Goal: Task Accomplishment & Management: Manage account settings

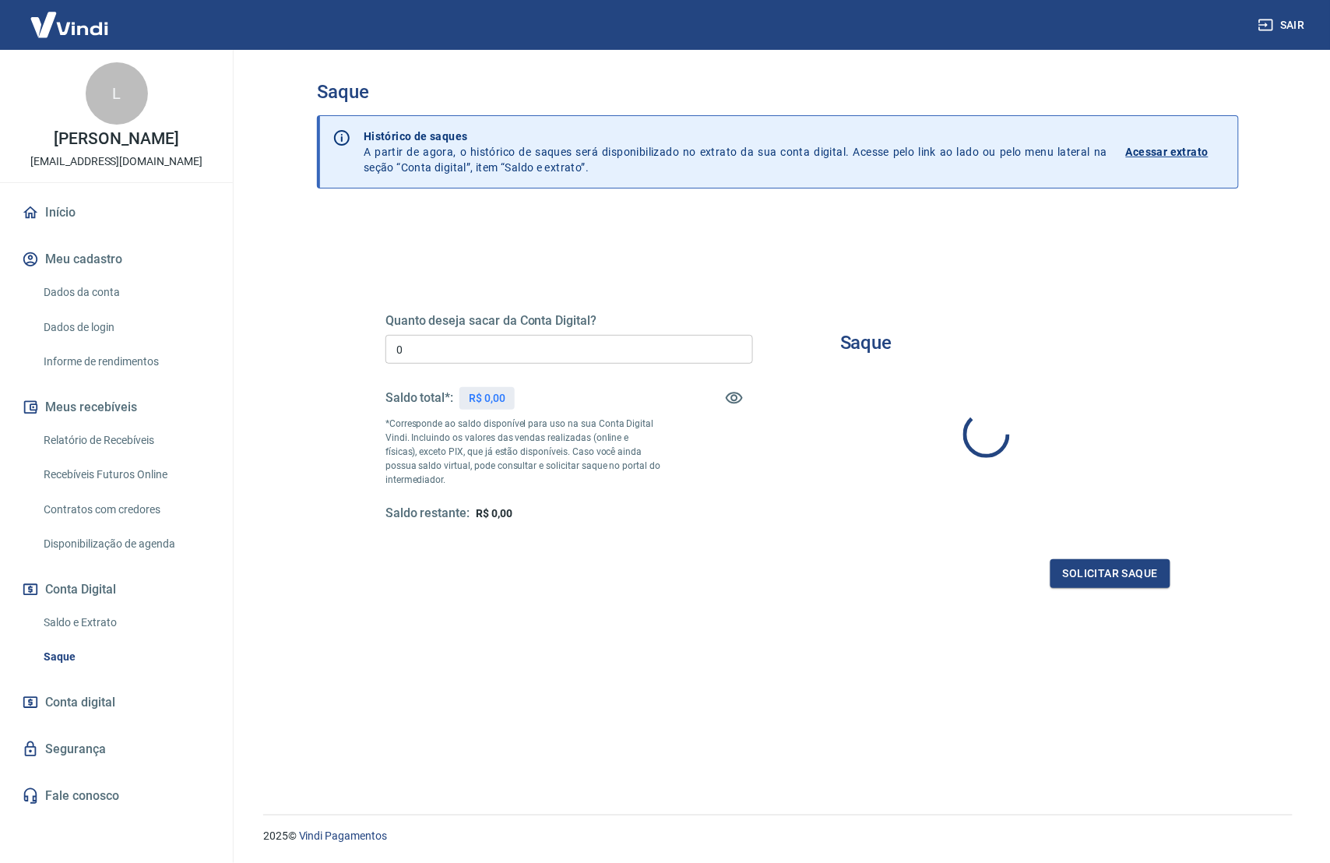
type input "R$ 0,00"
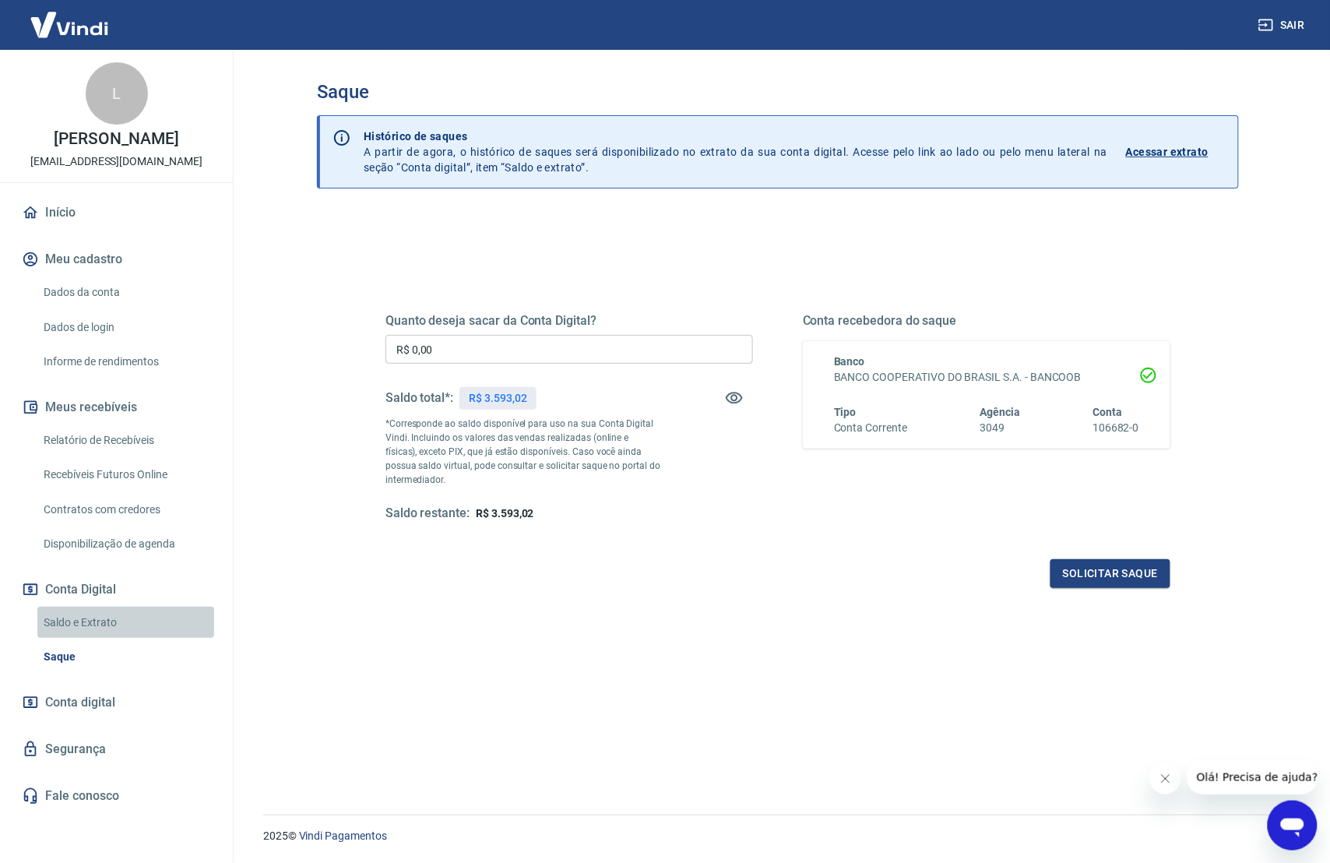
click at [118, 639] on link "Saldo e Extrato" at bounding box center [125, 623] width 177 height 32
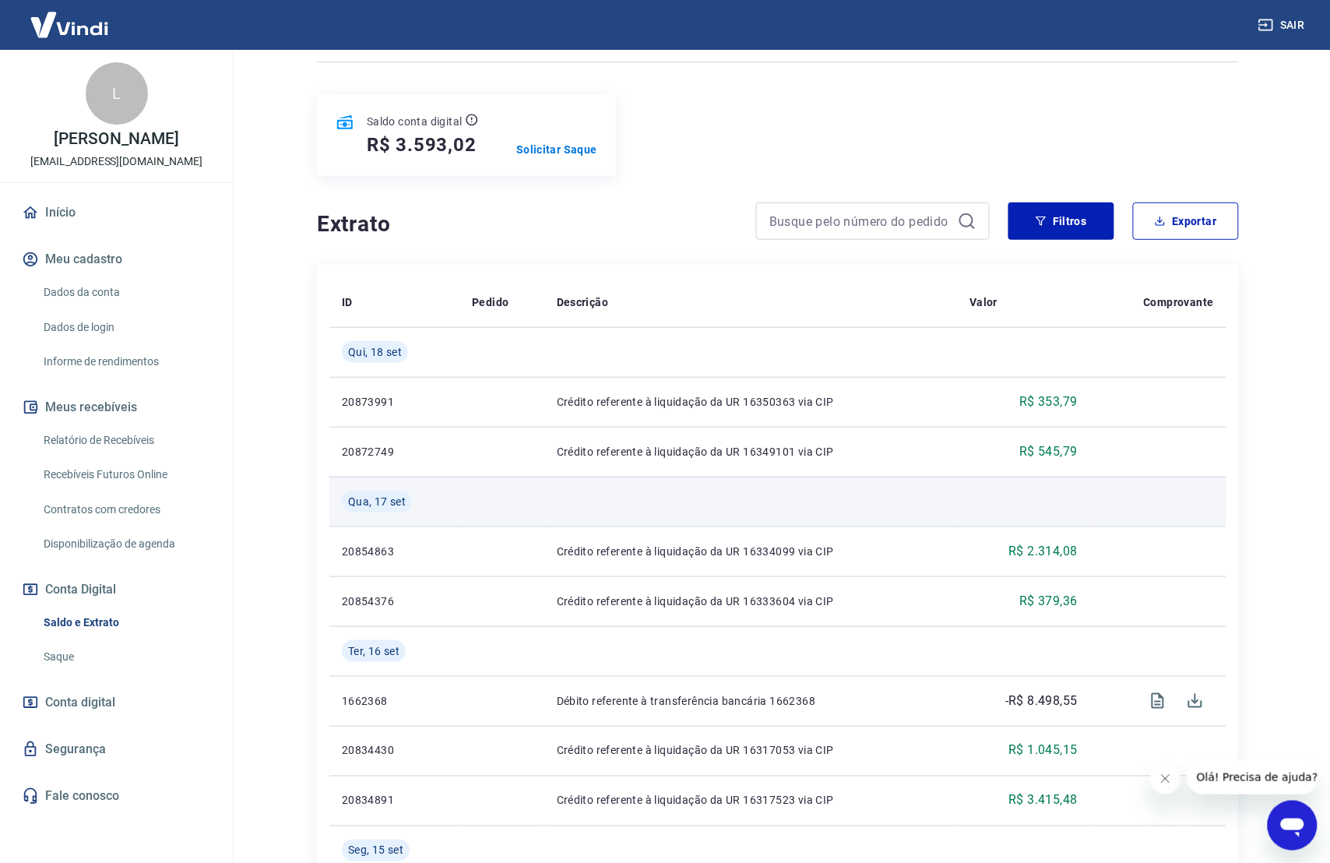
scroll to position [157, 0]
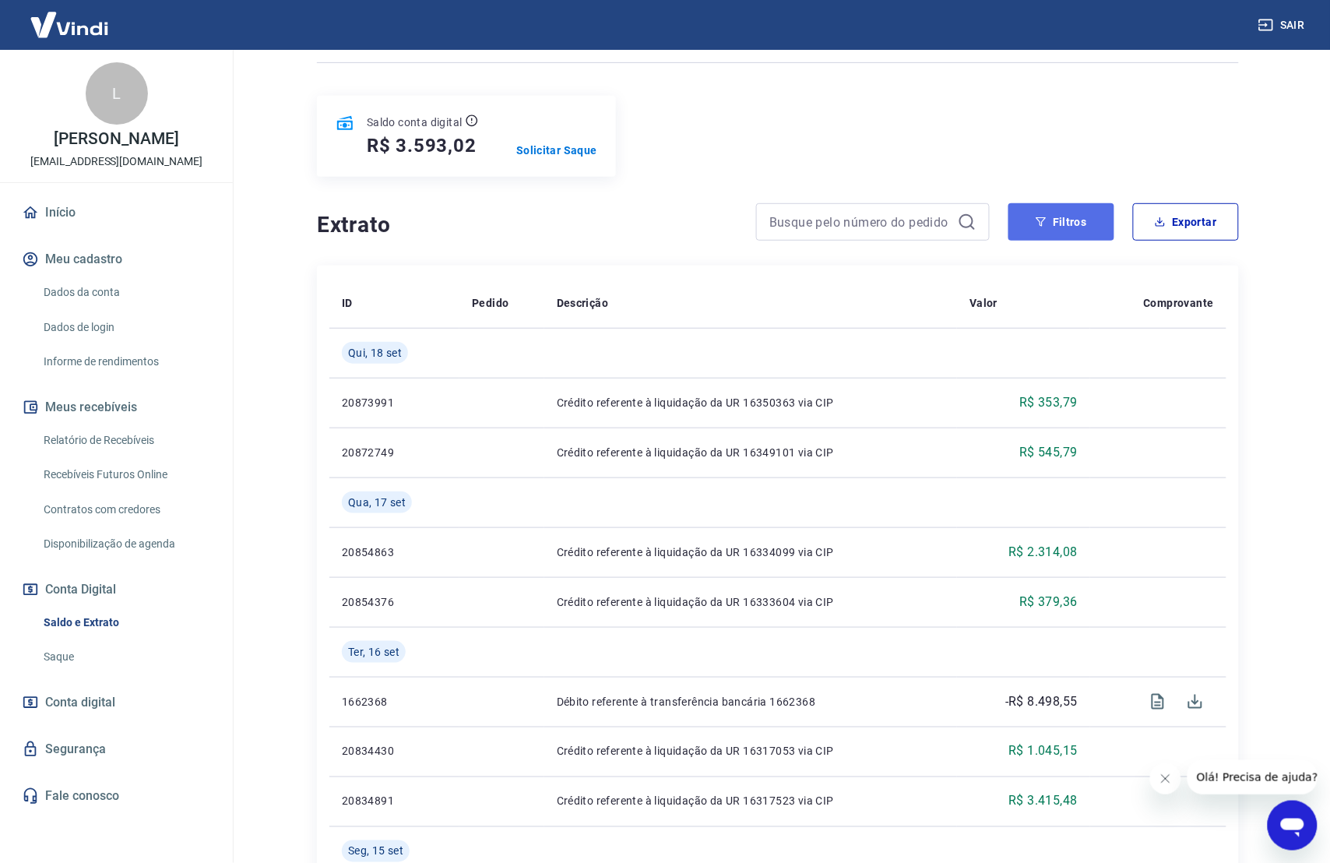
click at [1059, 225] on button "Filtros" at bounding box center [1062, 221] width 106 height 37
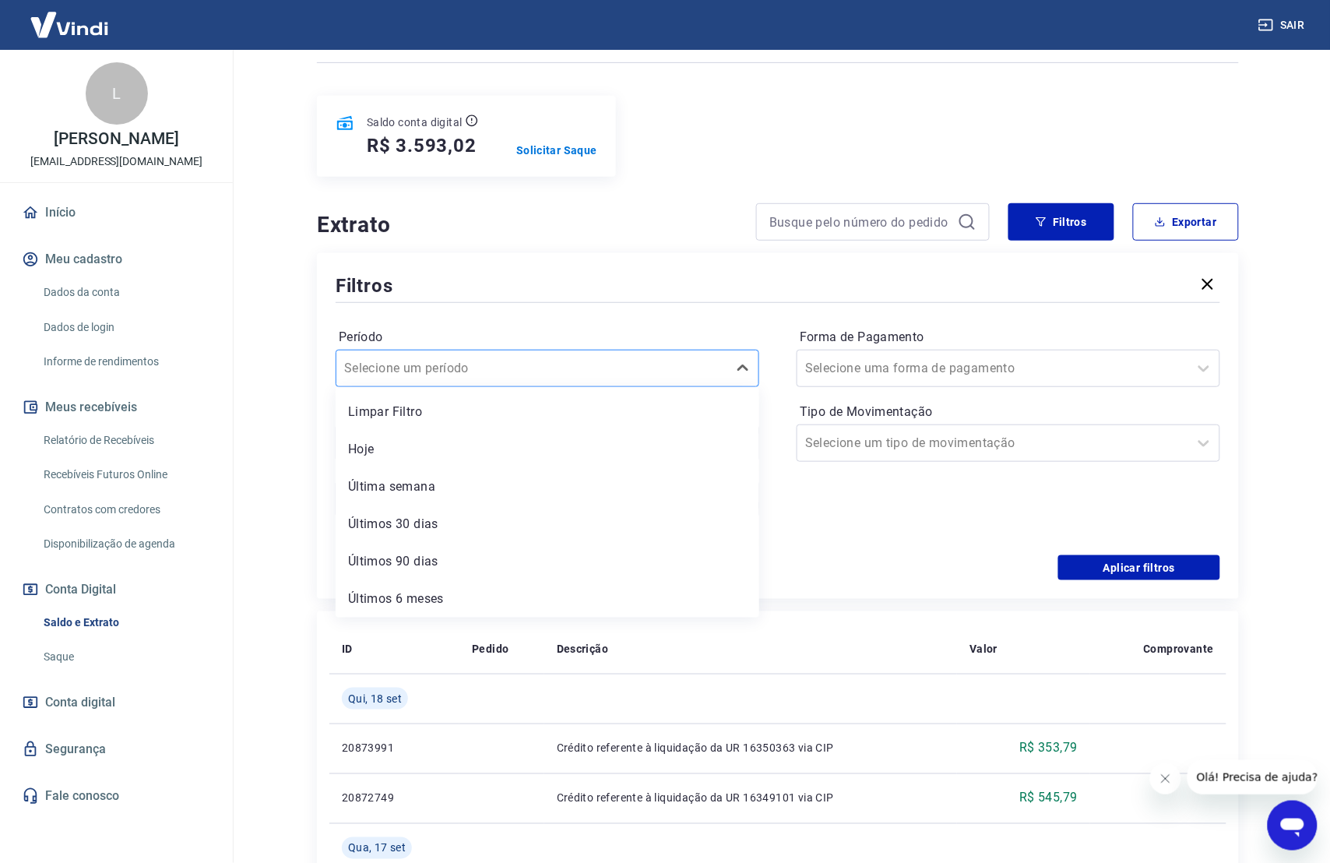
click at [650, 371] on div at bounding box center [531, 368] width 375 height 22
click at [577, 521] on div "Últimos 30 dias" at bounding box center [548, 524] width 424 height 31
click at [522, 364] on div at bounding box center [531, 368] width 375 height 22
drag, startPoint x: 553, startPoint y: 303, endPoint x: 540, endPoint y: 332, distance: 31.4
click at [553, 303] on hr at bounding box center [778, 302] width 885 height 1
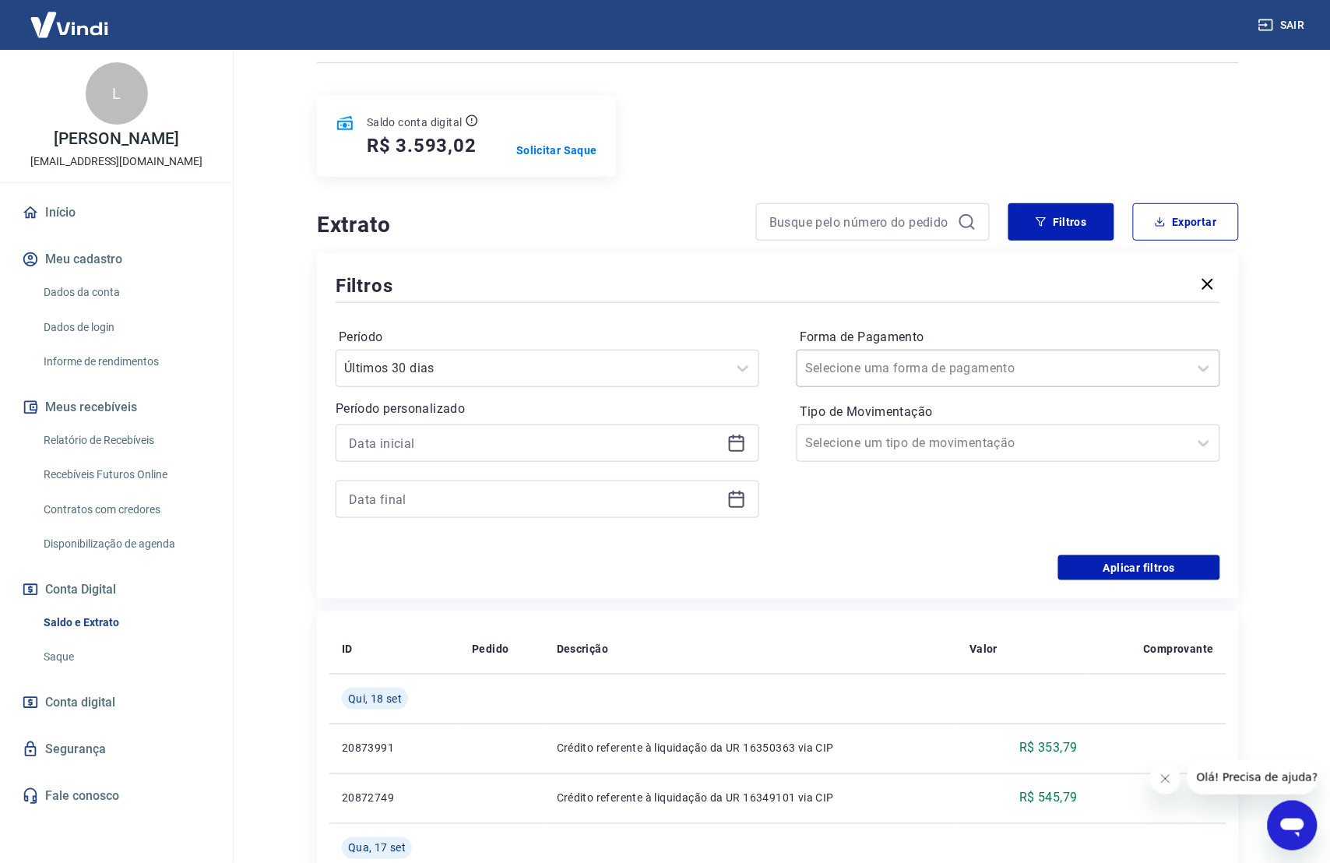
click at [882, 370] on input "Forma de Pagamento" at bounding box center [883, 368] width 157 height 19
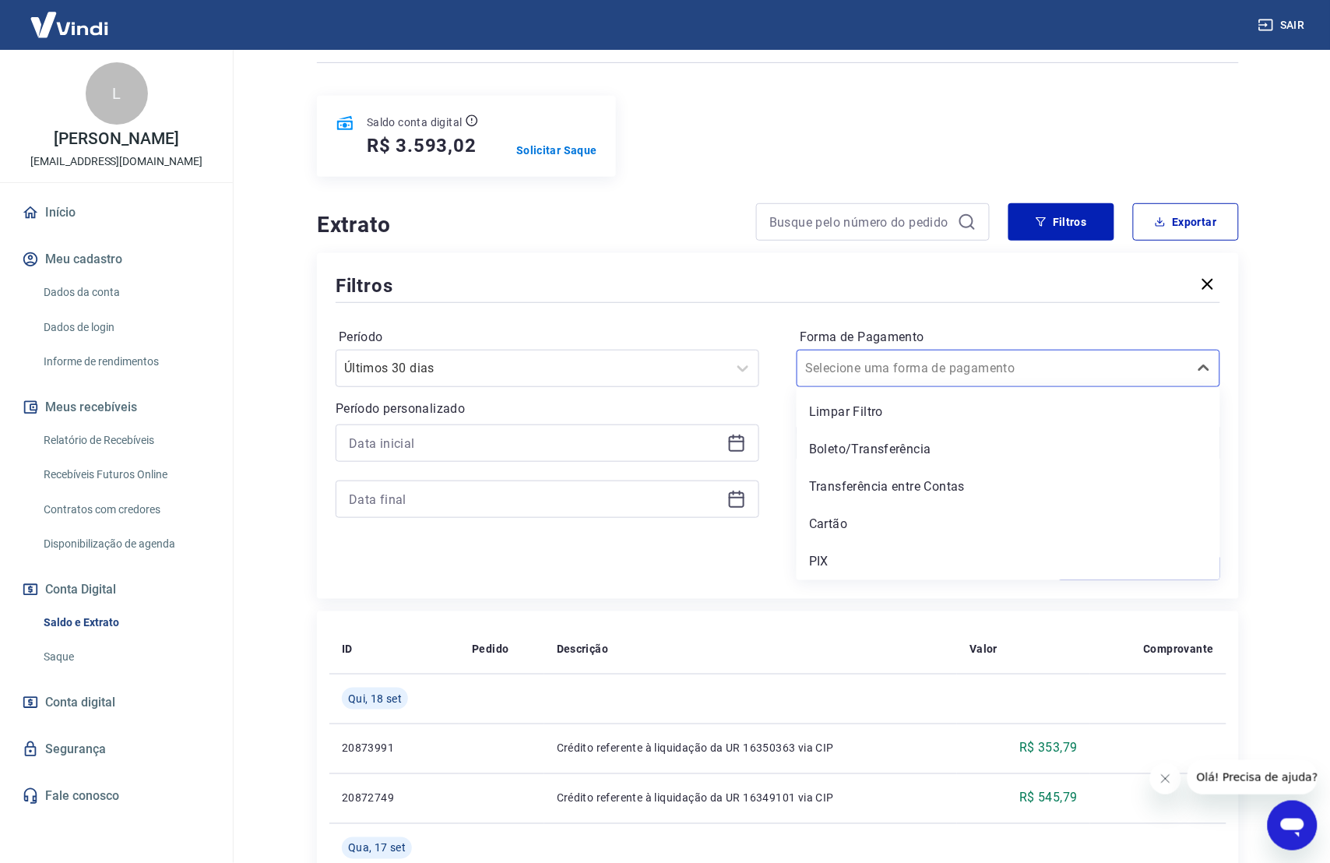
click at [724, 323] on div "Período Últimos 30 dias Período personalizado Forma de Pagamento option Limpar …" at bounding box center [778, 430] width 885 height 249
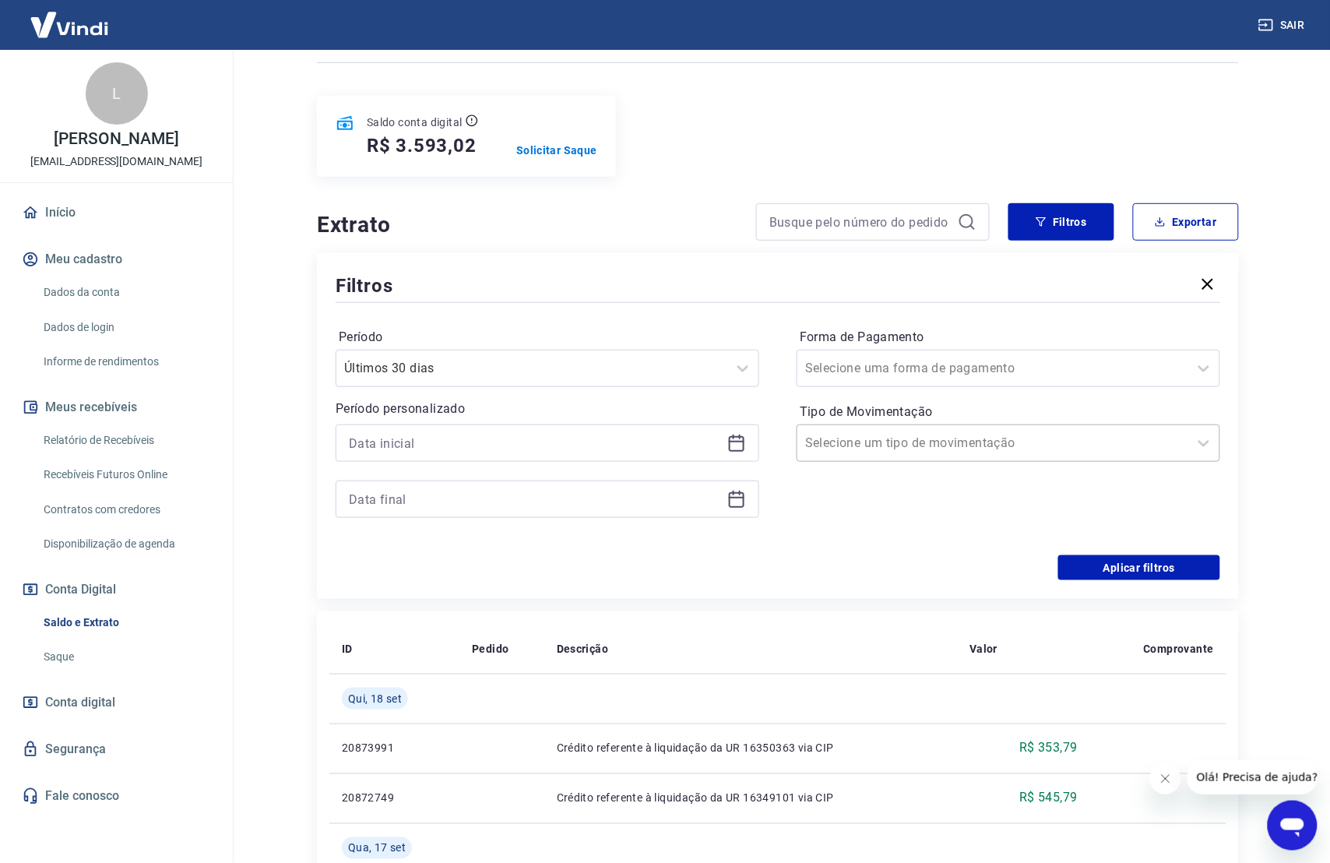
click at [875, 428] on div "Selecione um tipo de movimentação" at bounding box center [1009, 442] width 424 height 37
click at [867, 558] on div "Saída" at bounding box center [1009, 561] width 424 height 31
drag, startPoint x: 1164, startPoint y: 562, endPoint x: 1312, endPoint y: 519, distance: 154.0
click at [1164, 562] on button "Aplicar filtros" at bounding box center [1139, 567] width 162 height 25
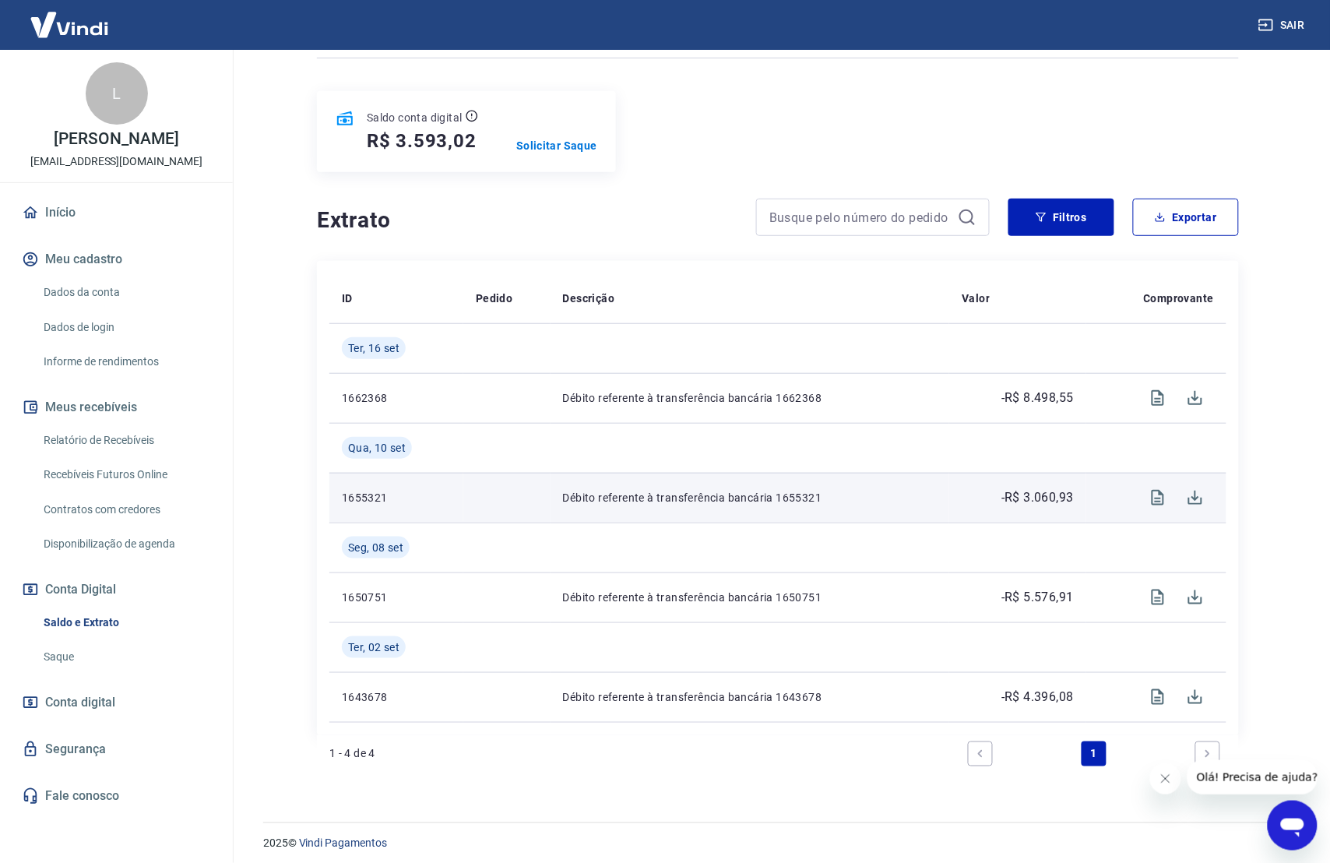
scroll to position [171, 0]
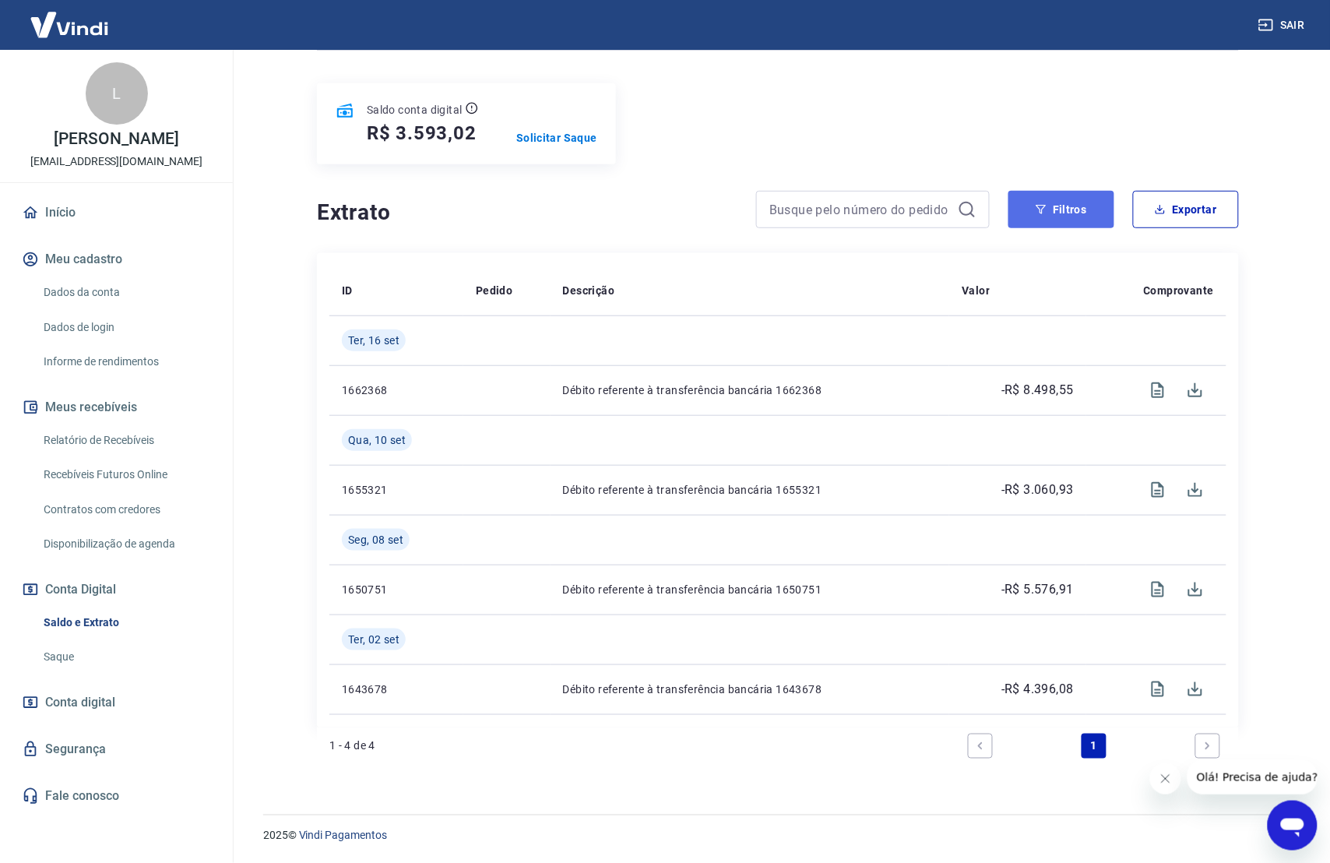
click at [1078, 208] on button "Filtros" at bounding box center [1062, 209] width 106 height 37
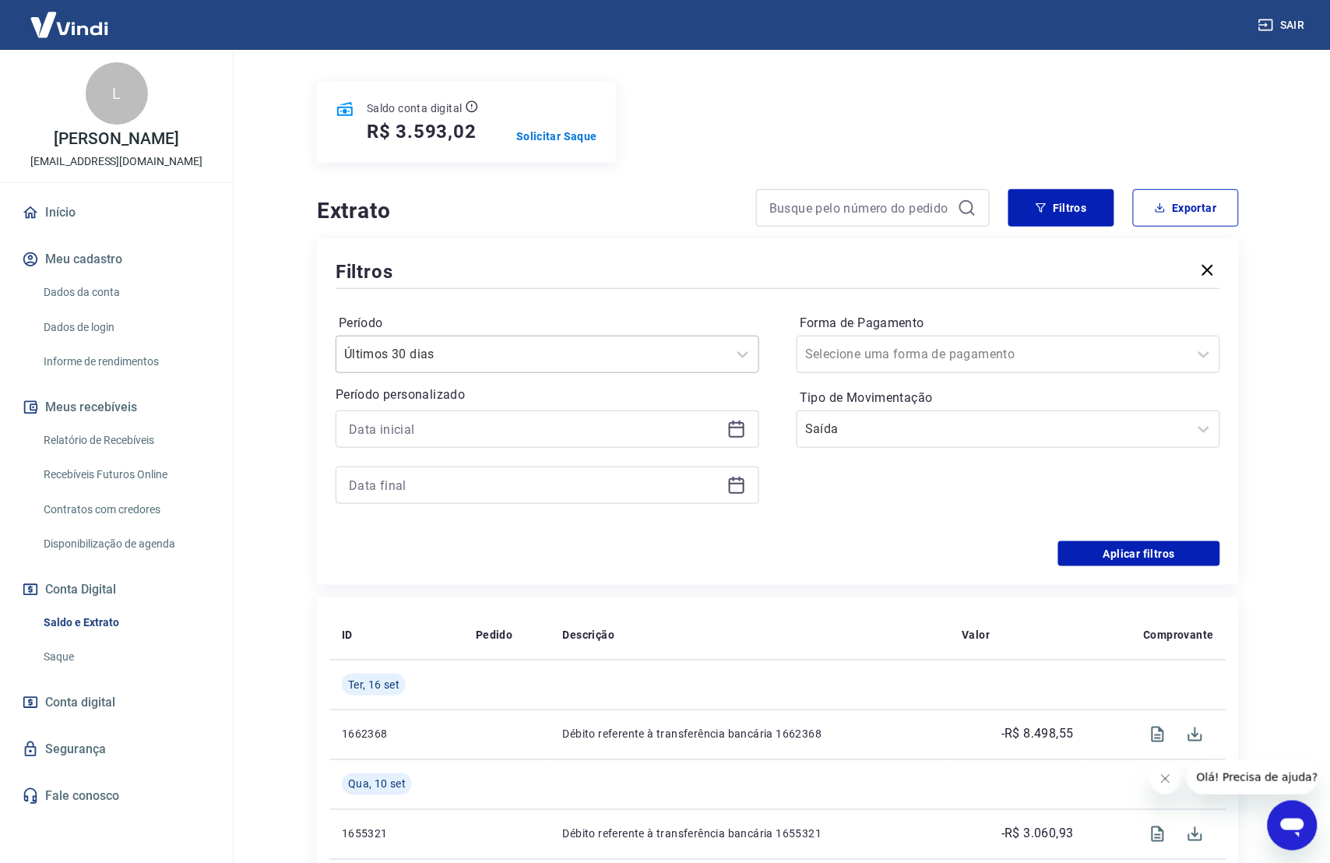
click at [710, 365] on div at bounding box center [531, 354] width 375 height 22
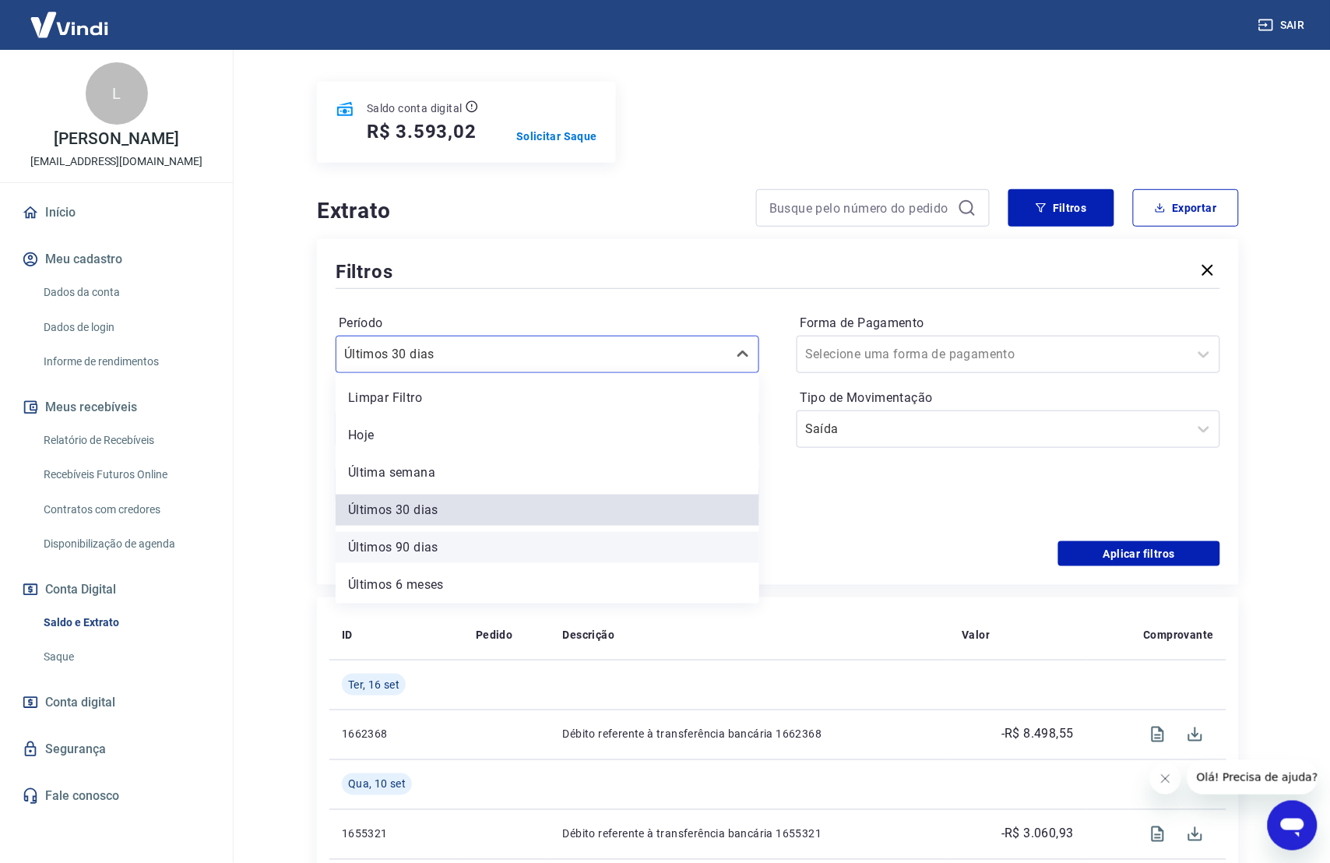
click at [614, 540] on div "Últimos 90 dias" at bounding box center [548, 547] width 424 height 31
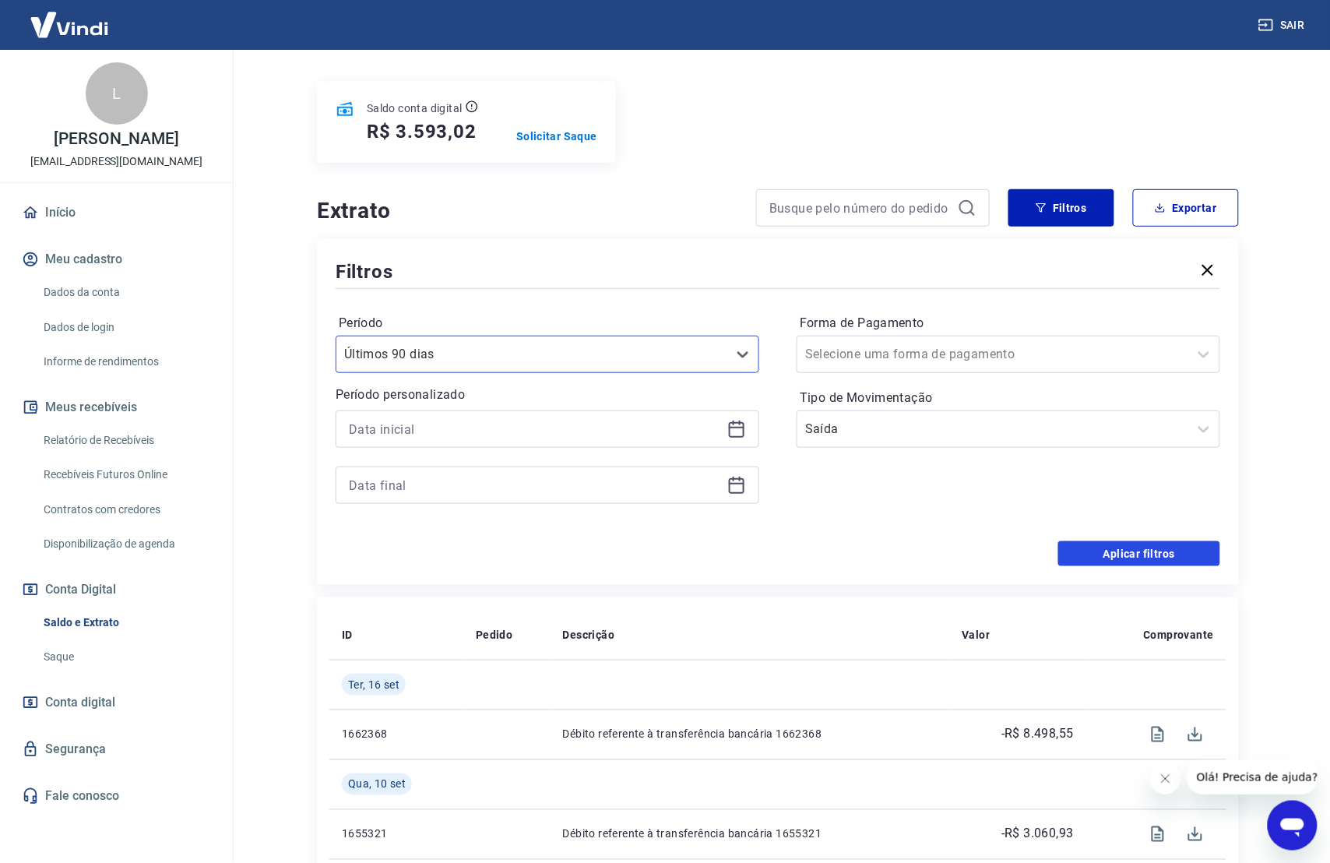
drag, startPoint x: 1119, startPoint y: 563, endPoint x: 1107, endPoint y: 562, distance: 12.5
click at [1119, 563] on button "Aplicar filtros" at bounding box center [1139, 553] width 162 height 25
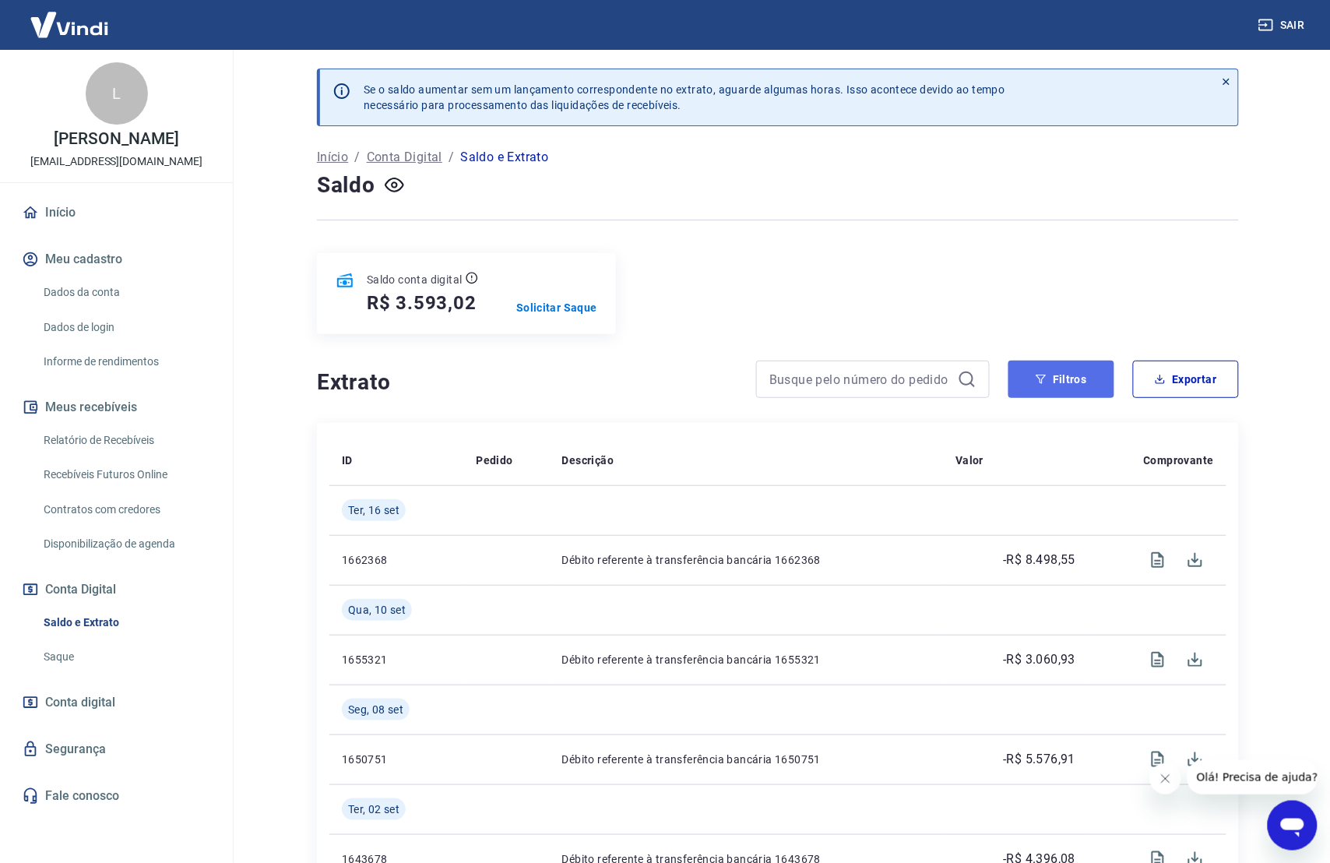
click at [1064, 395] on button "Filtros" at bounding box center [1062, 379] width 106 height 37
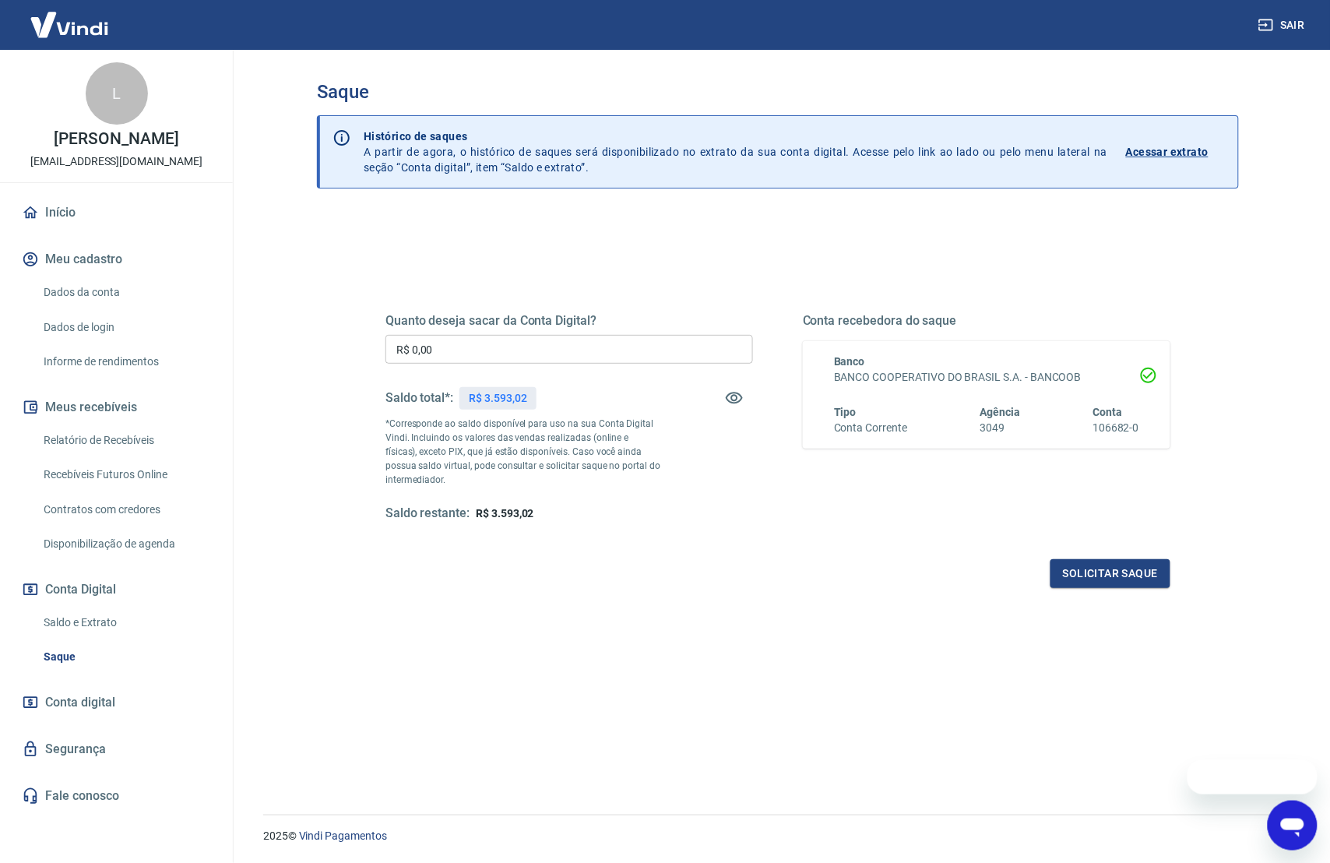
click at [600, 347] on input "R$ 0,00" at bounding box center [570, 349] width 368 height 29
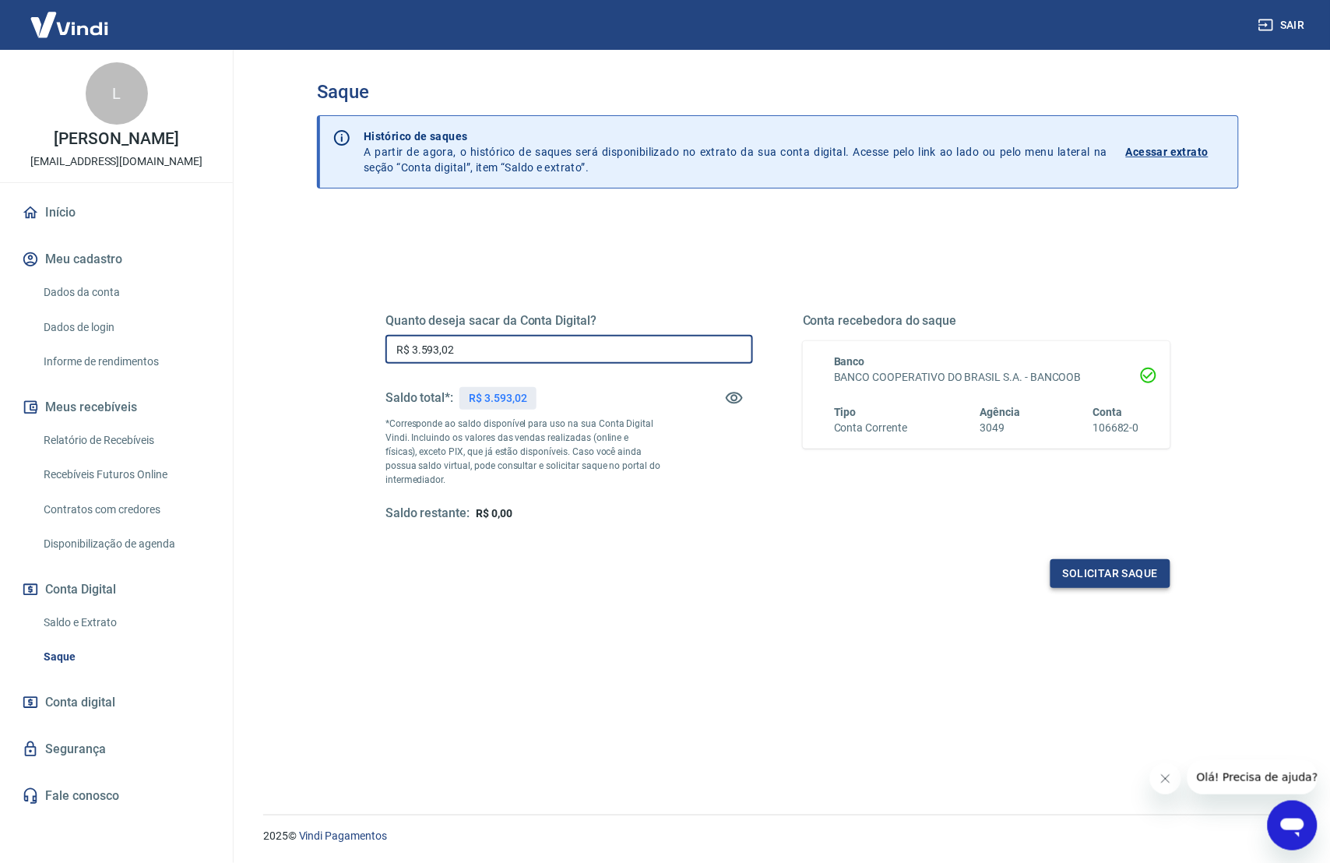
type input "R$ 3.593,02"
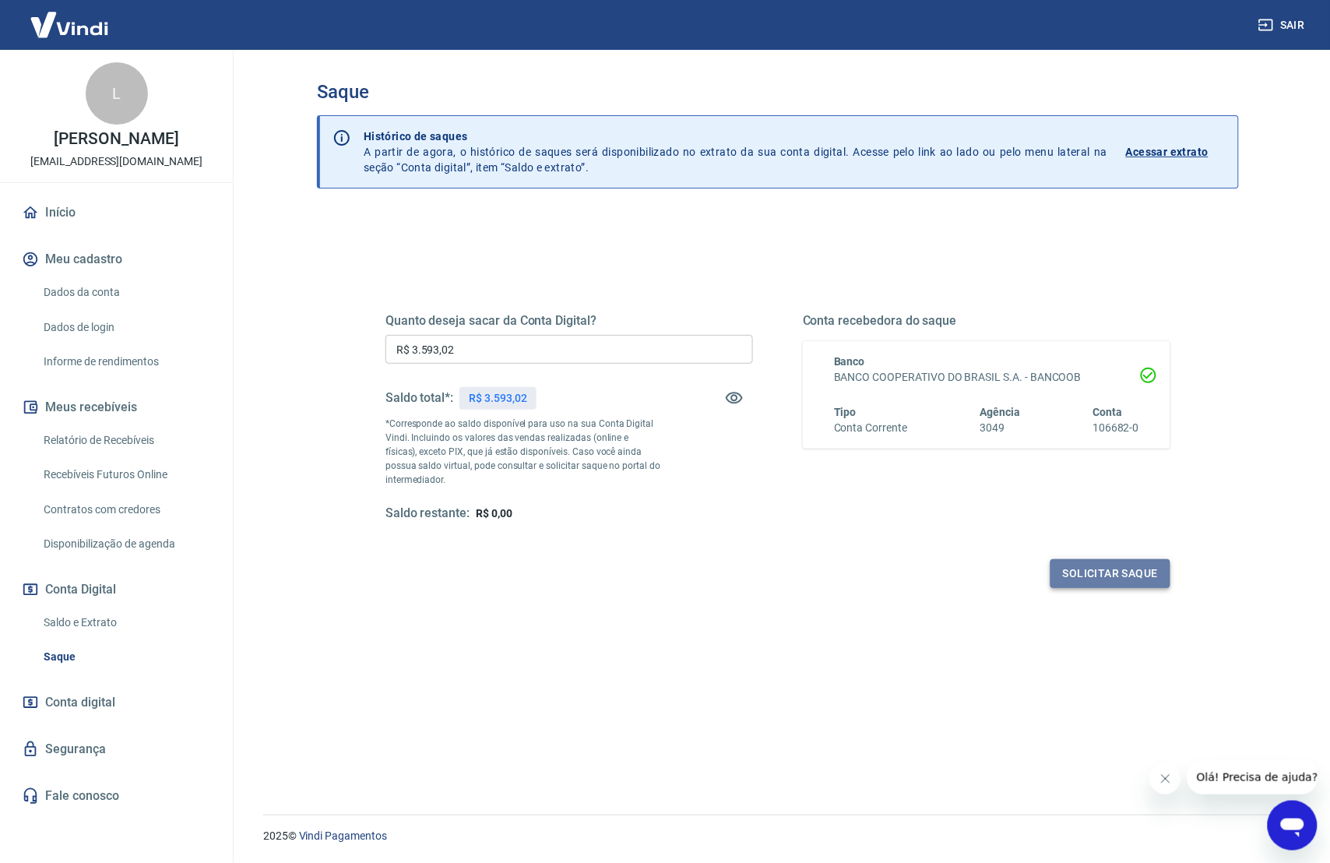
click at [1087, 580] on button "Solicitar saque" at bounding box center [1111, 573] width 120 height 29
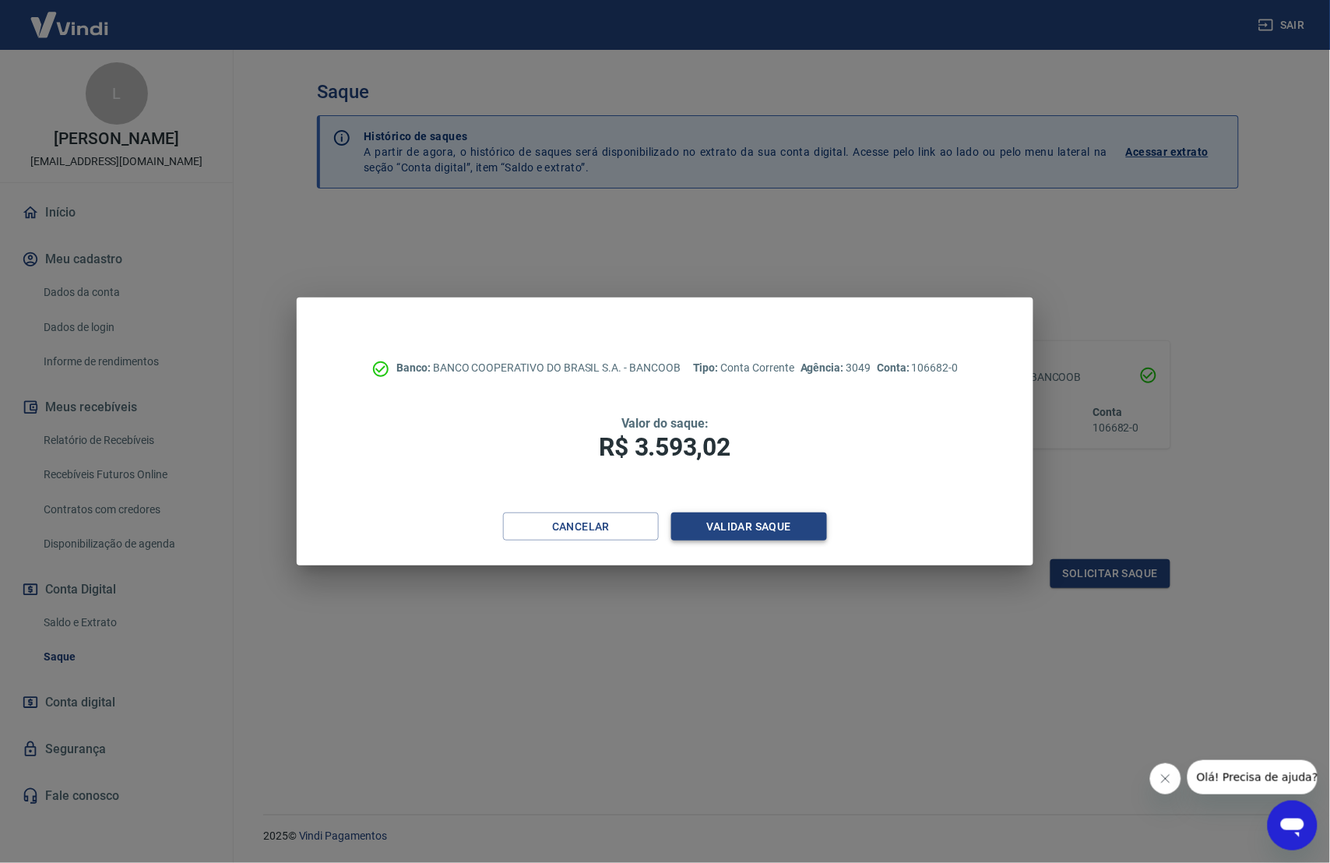
click at [738, 519] on button "Validar saque" at bounding box center [749, 526] width 156 height 29
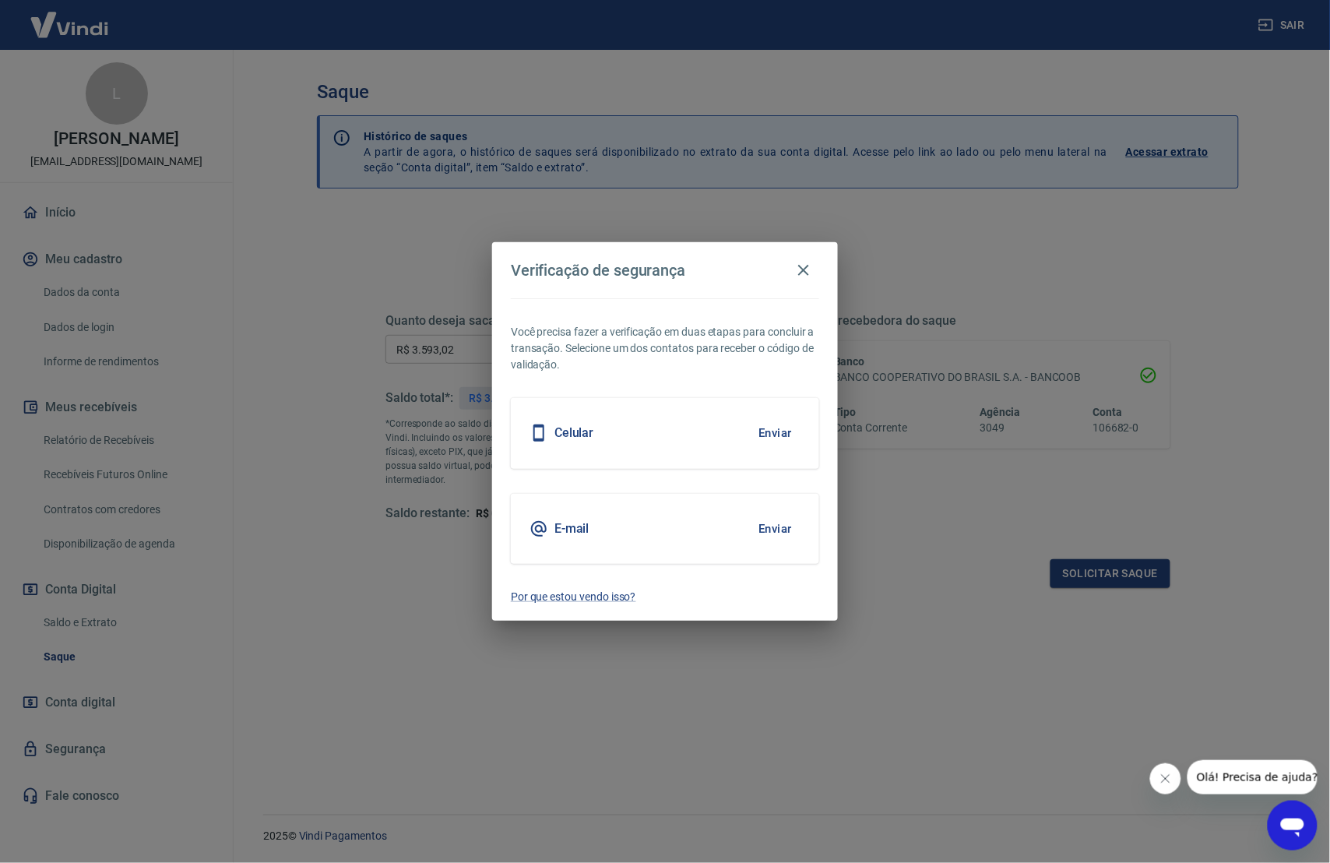
drag, startPoint x: 674, startPoint y: 537, endPoint x: 747, endPoint y: 535, distance: 72.4
click at [674, 537] on div "E-mail Enviar" at bounding box center [665, 529] width 308 height 70
click at [803, 536] on div "E-mail Enviar" at bounding box center [665, 529] width 308 height 70
click at [787, 531] on button "Enviar" at bounding box center [775, 528] width 51 height 33
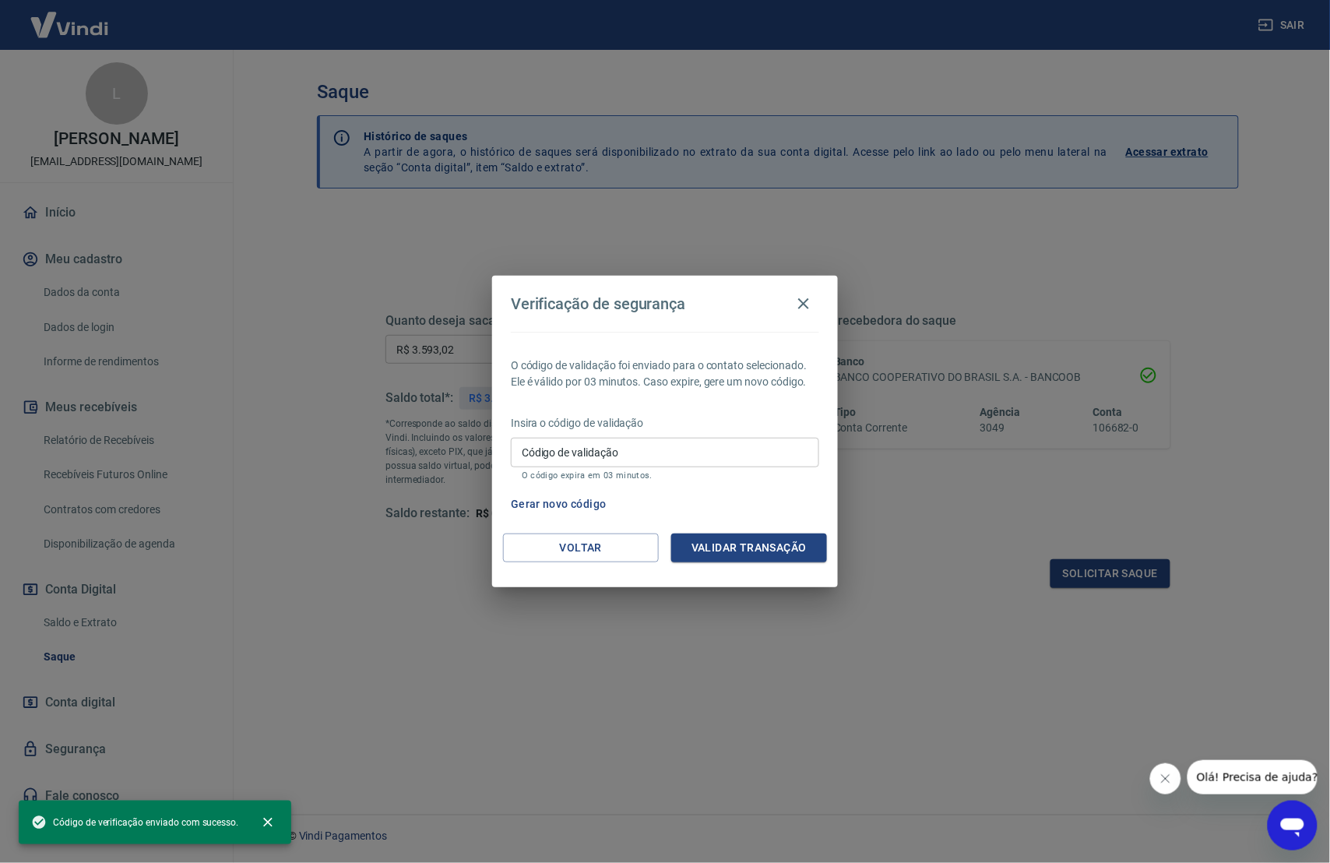
click at [672, 449] on input "Código de validação" at bounding box center [665, 452] width 308 height 29
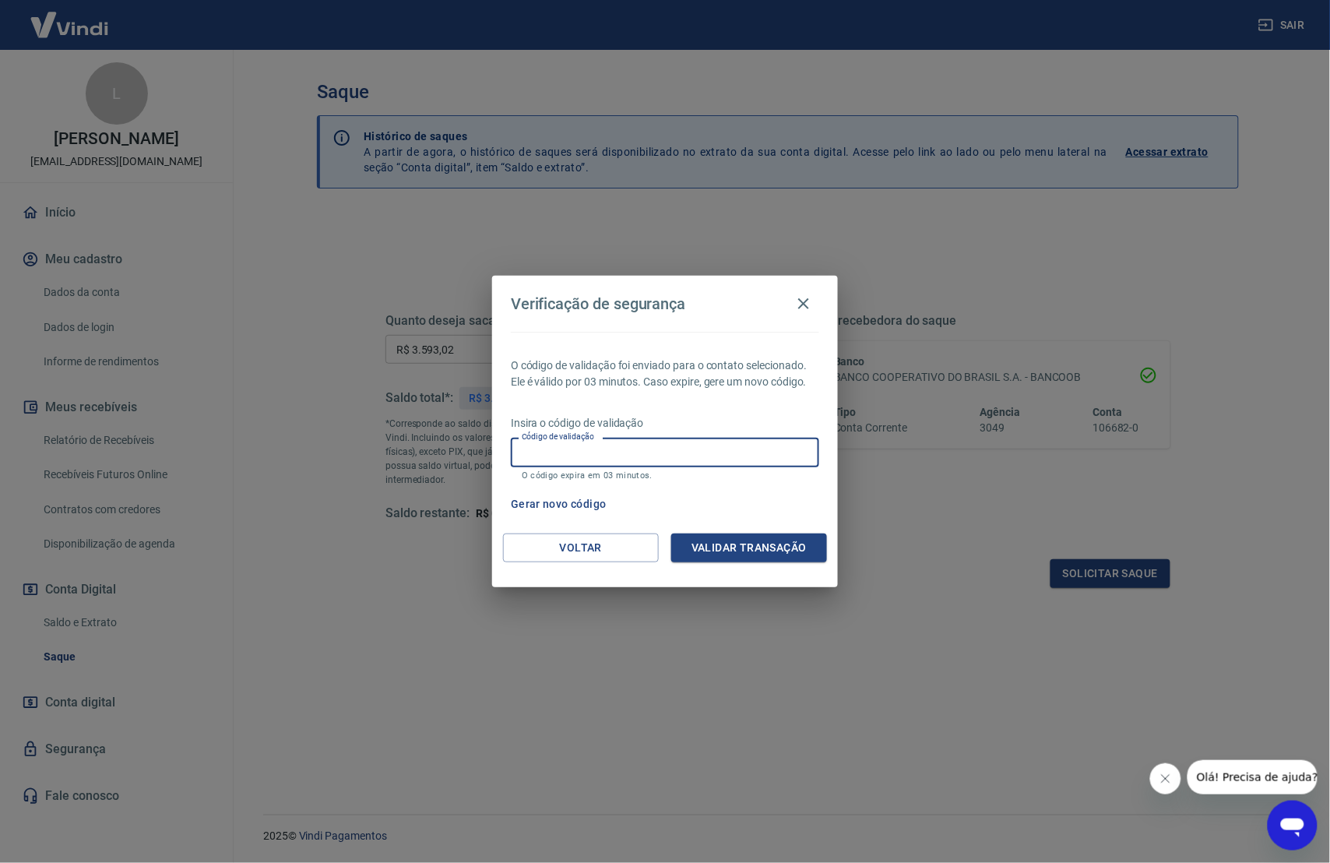
paste input "666641"
type input "666641"
click at [770, 555] on button "Validar transação" at bounding box center [749, 547] width 156 height 29
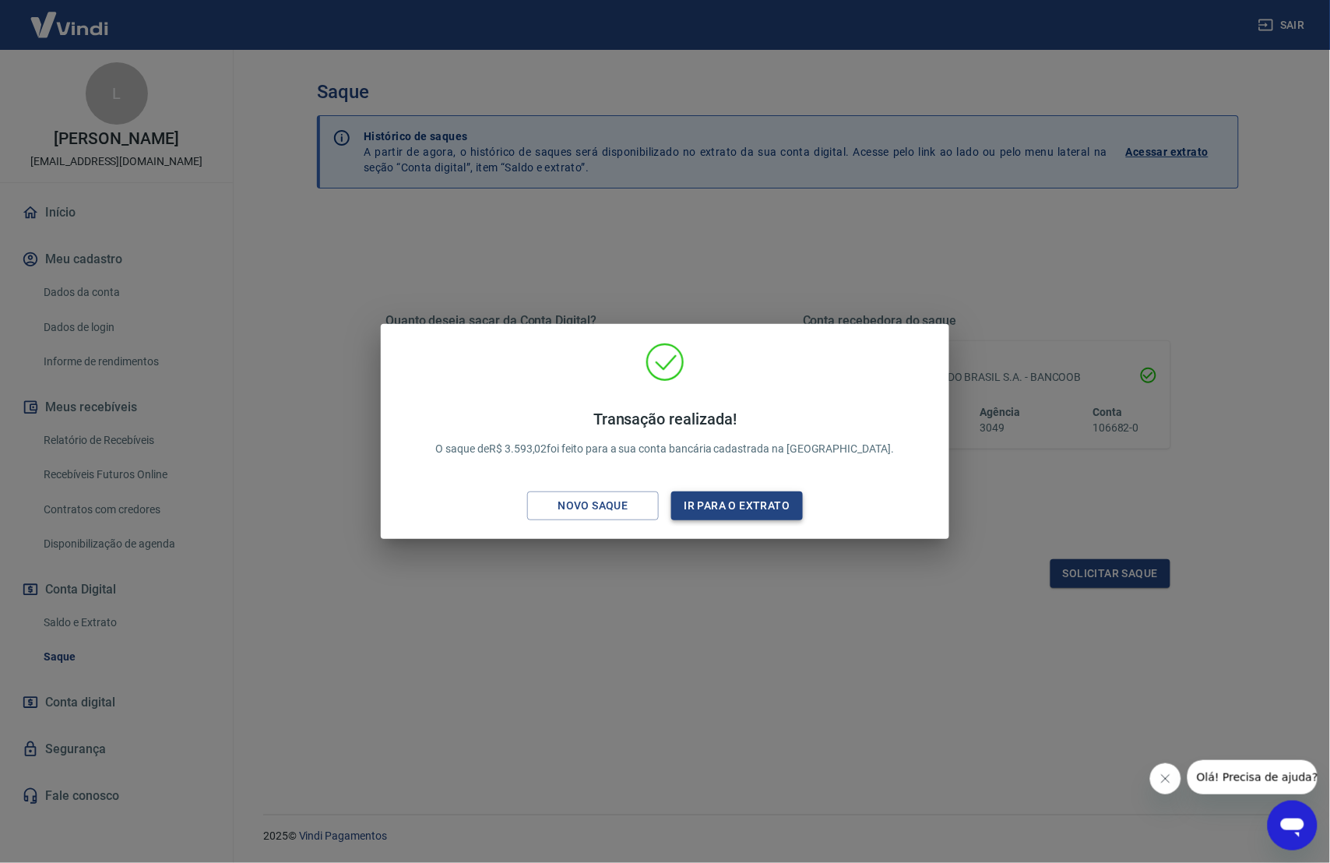
click at [726, 508] on button "Ir para o extrato" at bounding box center [737, 505] width 132 height 29
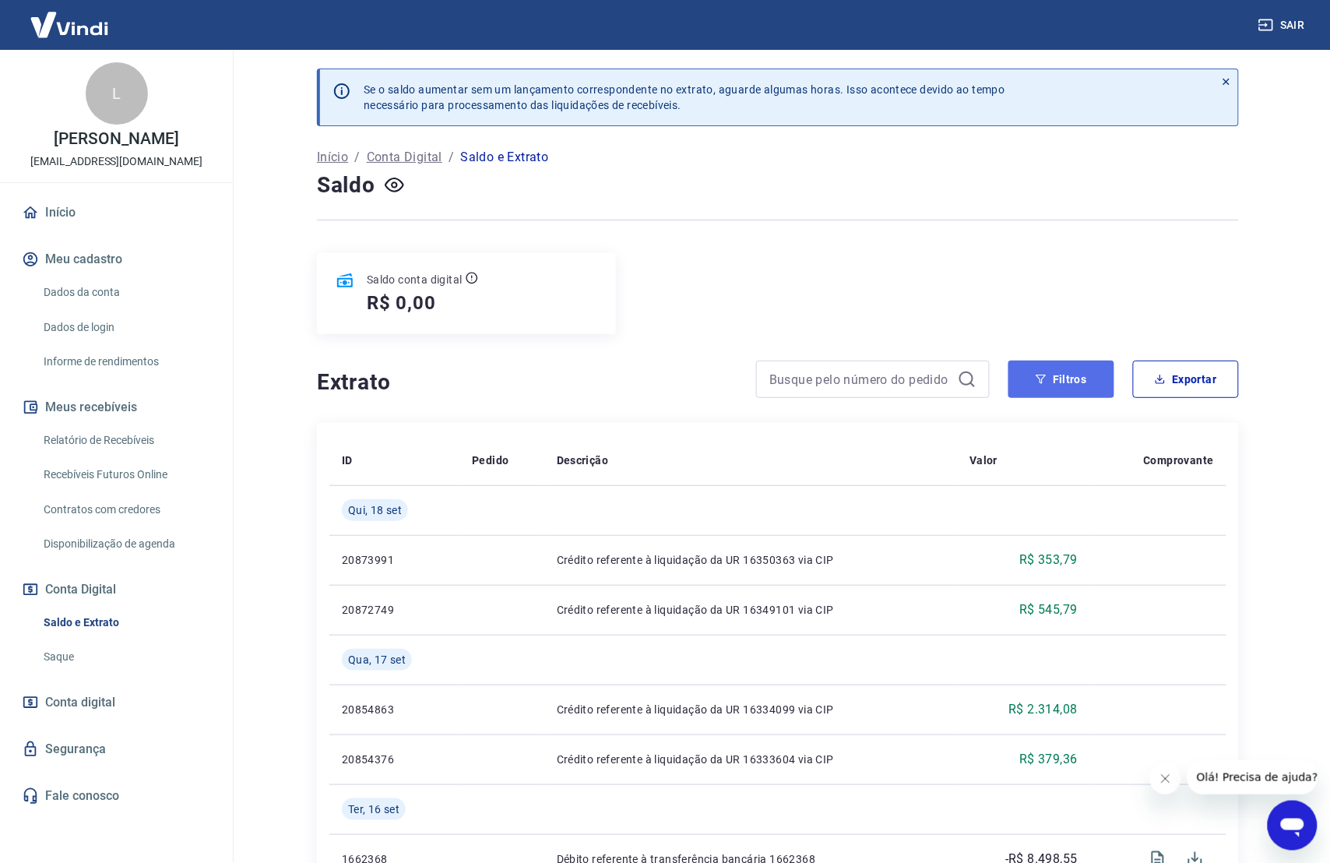
click at [1078, 387] on button "Filtros" at bounding box center [1062, 379] width 106 height 37
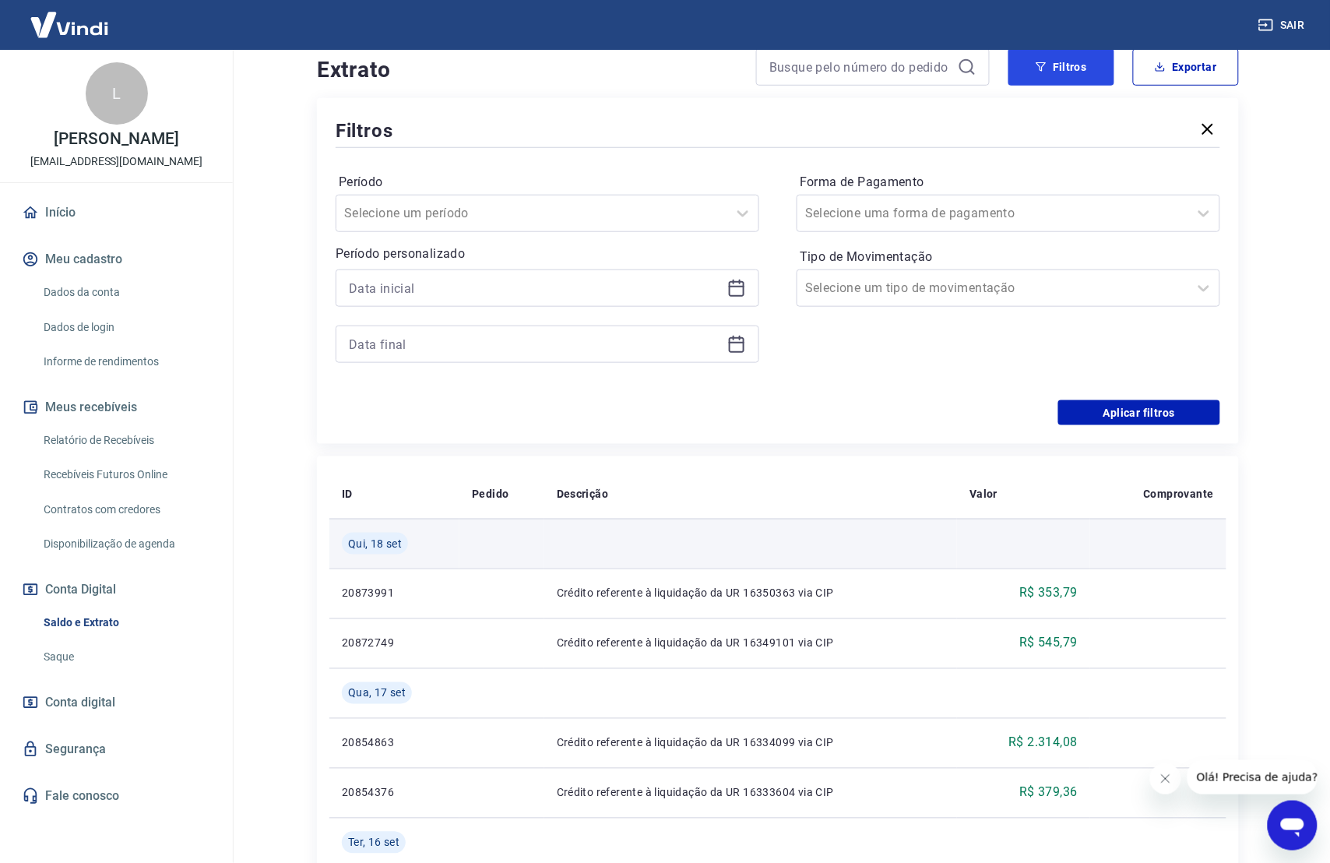
scroll to position [446, 0]
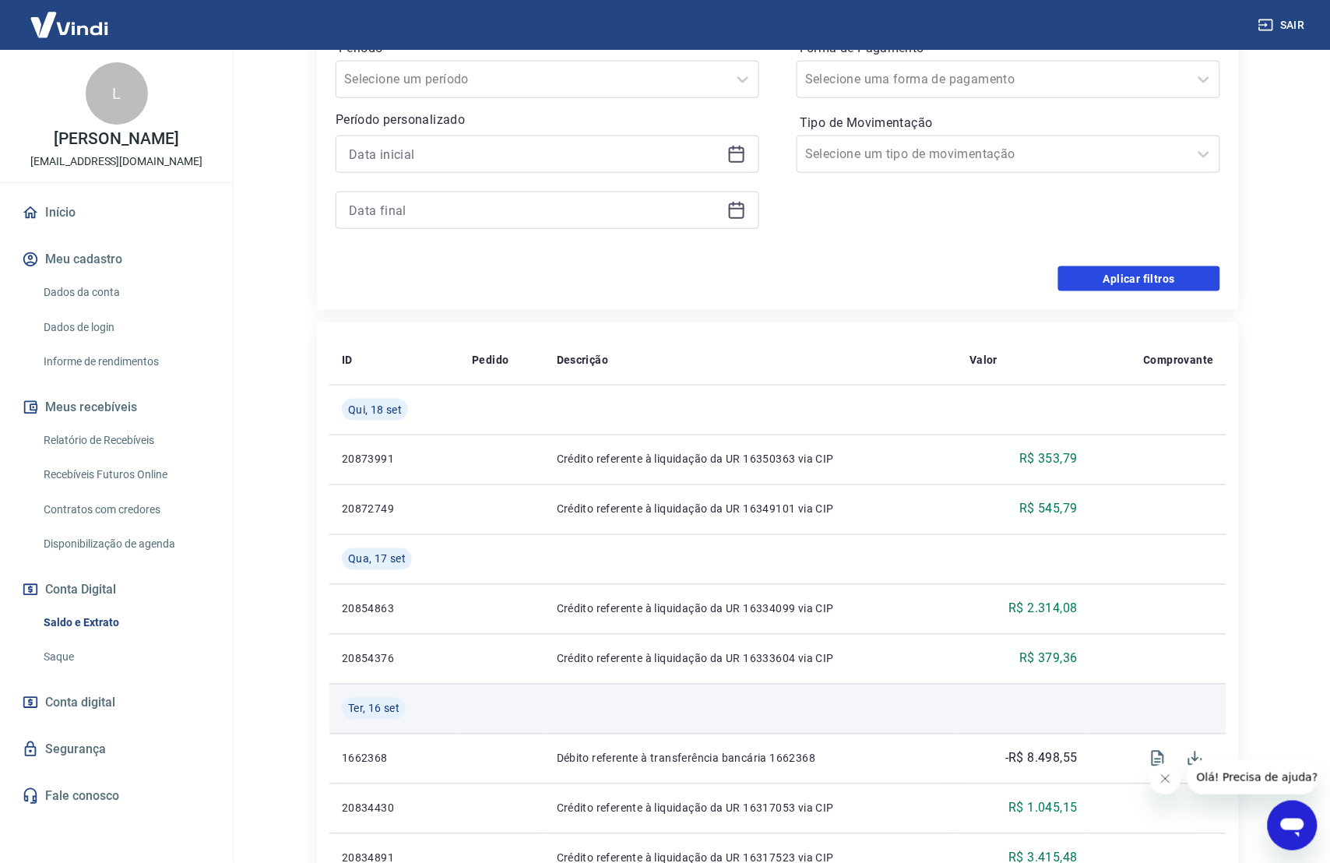
click at [1135, 287] on button "Aplicar filtros" at bounding box center [1139, 278] width 162 height 25
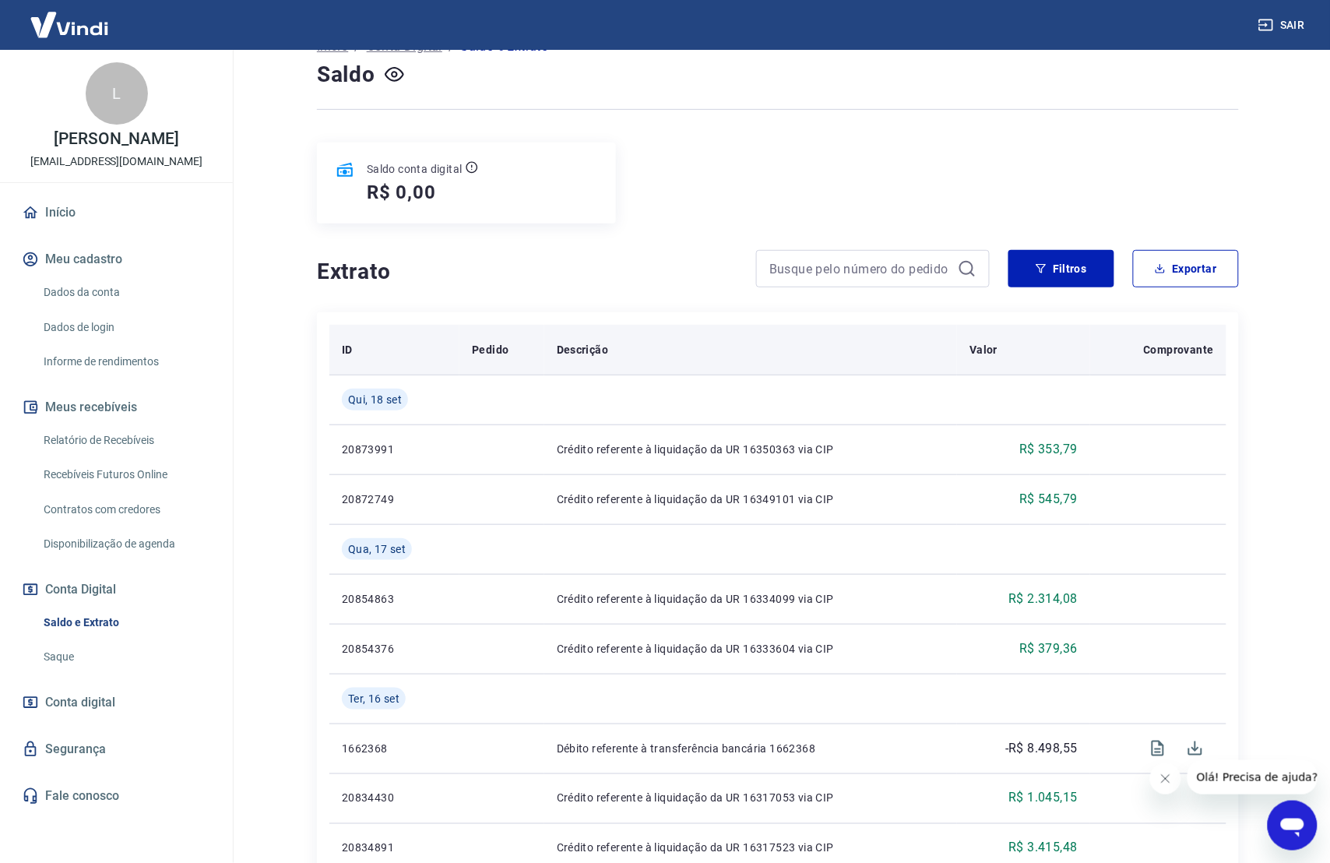
scroll to position [111, 0]
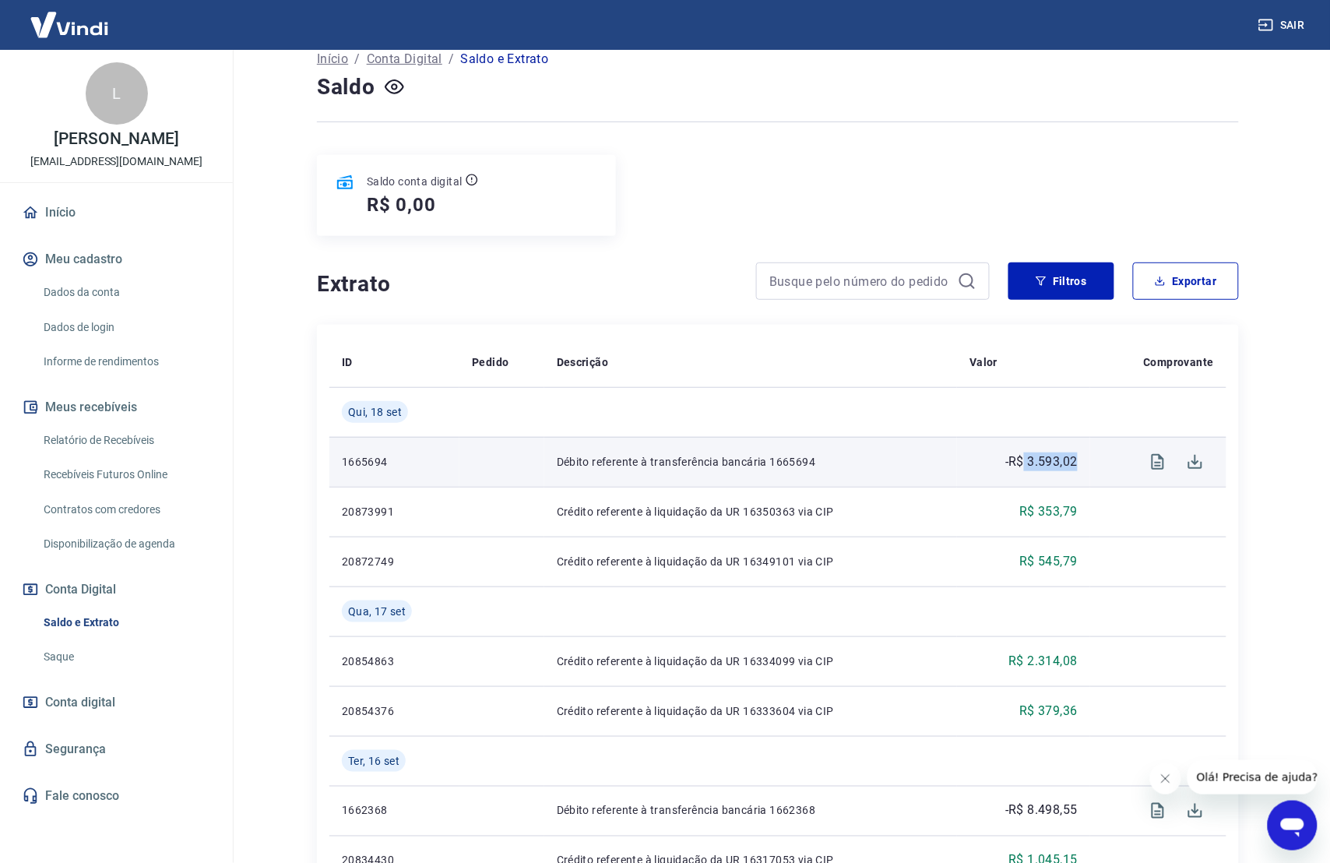
drag, startPoint x: 1079, startPoint y: 465, endPoint x: 1025, endPoint y: 464, distance: 54.5
click at [1026, 464] on td "-R$ 3.593,02" at bounding box center [1023, 462] width 133 height 50
copy p "3.593,02"
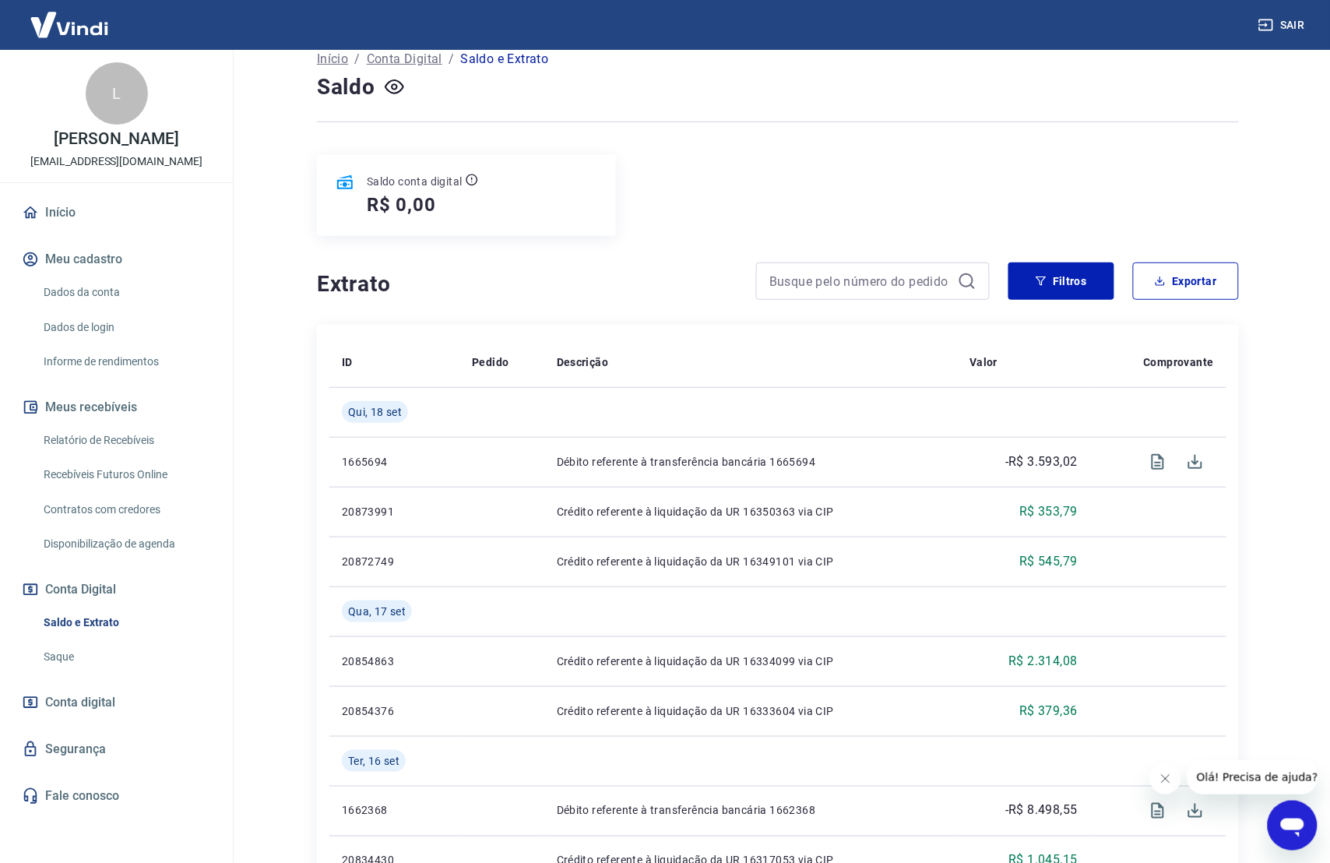
click at [695, 292] on h4 "Extrato" at bounding box center [527, 284] width 421 height 31
